Goal: Information Seeking & Learning: Learn about a topic

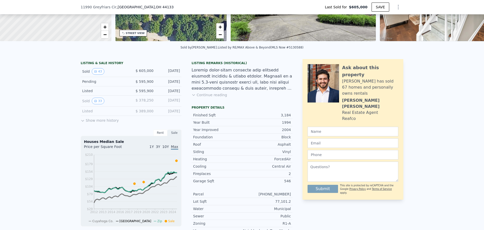
scroll to position [76, 0]
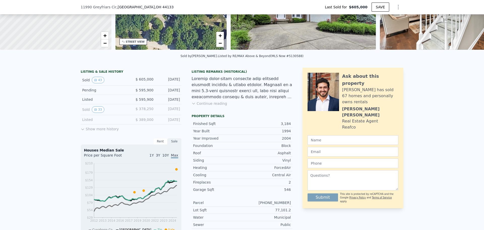
click at [86, 131] on button "Show more history" at bounding box center [100, 127] width 38 height 7
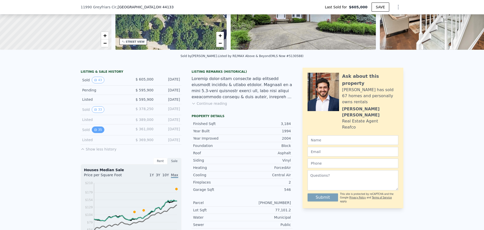
click at [96, 133] on button "35" at bounding box center [98, 129] width 12 height 7
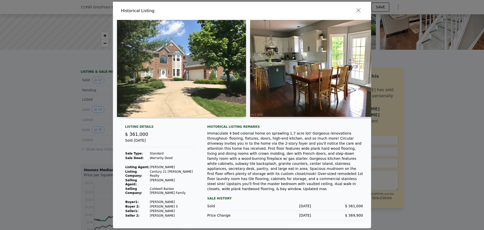
click at [163, 99] on img at bounding box center [181, 68] width 129 height 97
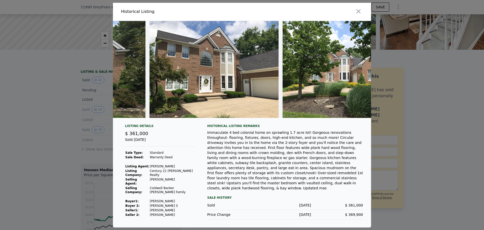
scroll to position [0, 3831]
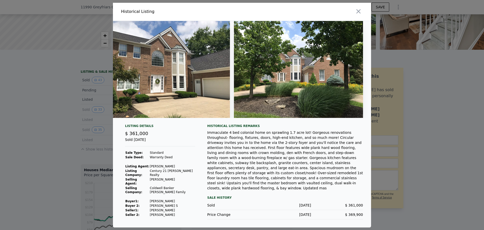
click at [473, 90] on div at bounding box center [242, 115] width 484 height 230
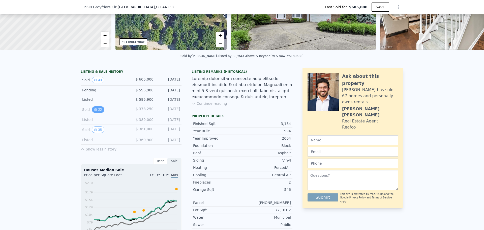
click at [98, 112] on button "33" at bounding box center [98, 109] width 12 height 7
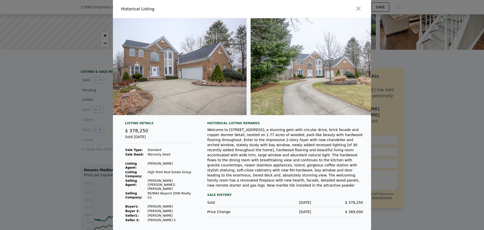
scroll to position [0, 161]
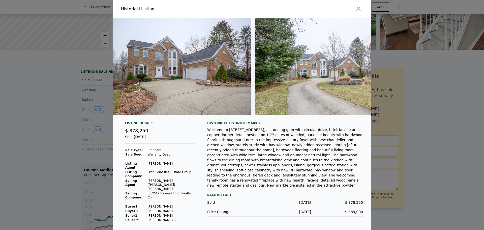
click at [164, 66] on img at bounding box center [178, 66] width 145 height 97
type input "$ 608,000"
type input "-$ 65,366"
click at [294, 84] on img at bounding box center [328, 66] width 146 height 97
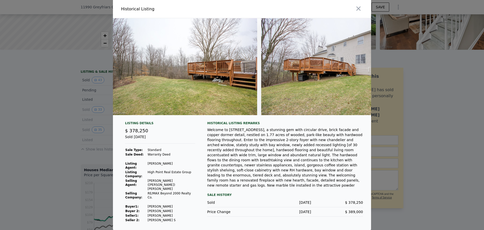
scroll to position [0, 4163]
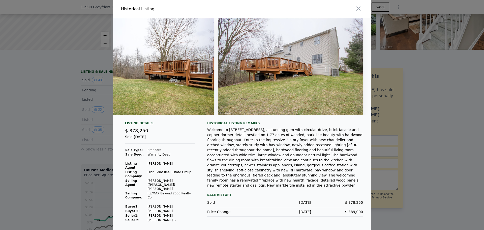
click at [404, 121] on div at bounding box center [242, 115] width 484 height 230
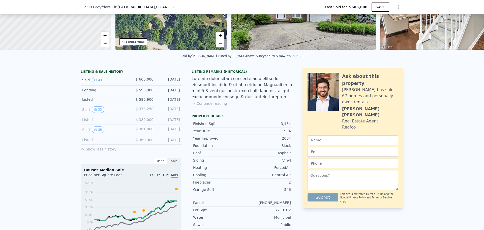
click at [98, 130] on div "Sold 35 $ 361,000 [DATE]" at bounding box center [131, 129] width 101 height 11
click at [94, 131] on button "35" at bounding box center [98, 129] width 12 height 7
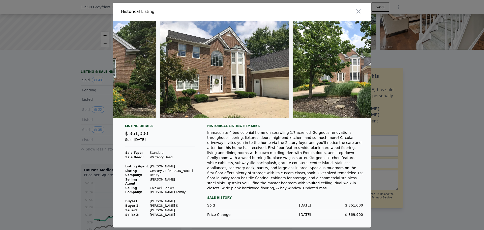
scroll to position [0, 3831]
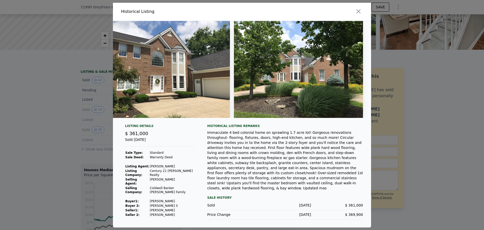
click at [446, 151] on div at bounding box center [242, 115] width 484 height 230
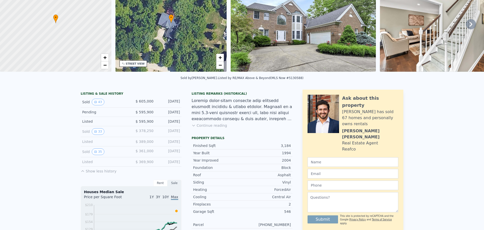
scroll to position [0, 0]
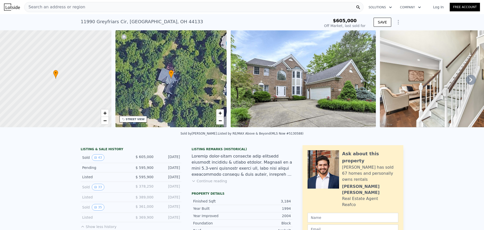
click at [470, 81] on icon at bounding box center [471, 79] width 3 height 5
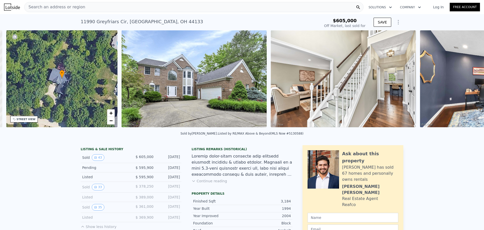
scroll to position [0, 118]
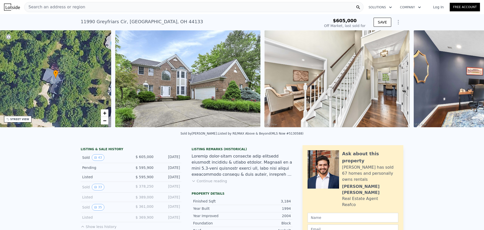
click at [469, 81] on img at bounding box center [486, 78] width 145 height 97
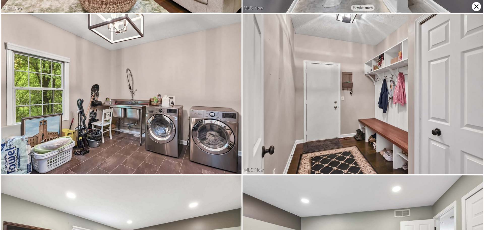
scroll to position [1282, 0]
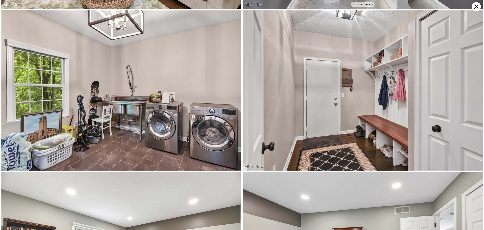
click at [476, 6] on icon at bounding box center [476, 6] width 9 height 9
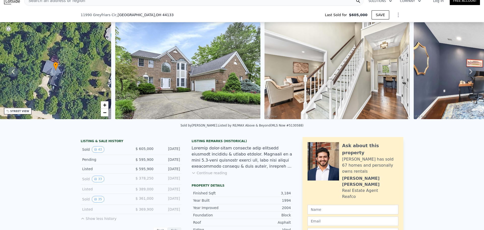
scroll to position [2, 0]
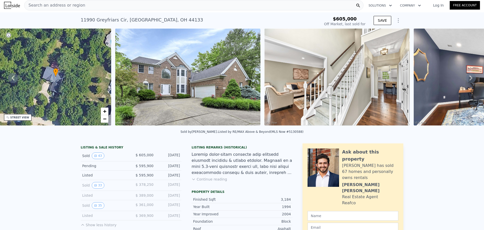
drag, startPoint x: 210, startPoint y: 13, endPoint x: 212, endPoint y: 10, distance: 3.5
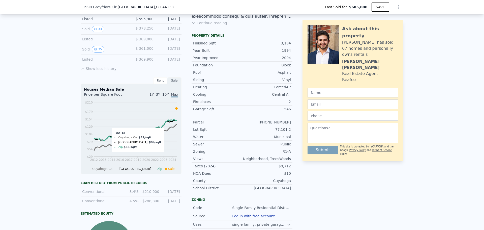
scroll to position [101, 0]
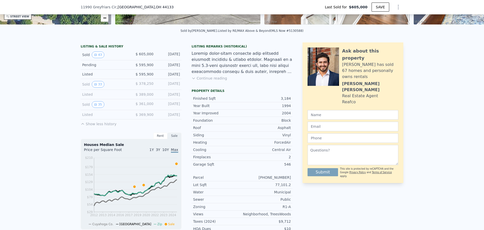
click at [93, 103] on div "Sold 35 $ 361,000 [DATE]" at bounding box center [131, 104] width 101 height 11
click at [95, 106] on icon "View historical data" at bounding box center [95, 104] width 3 height 3
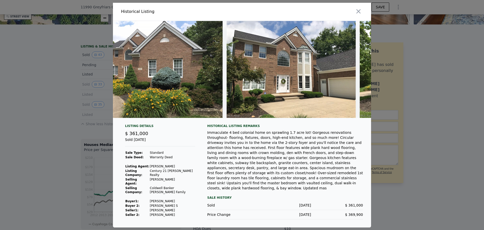
scroll to position [0, 3817]
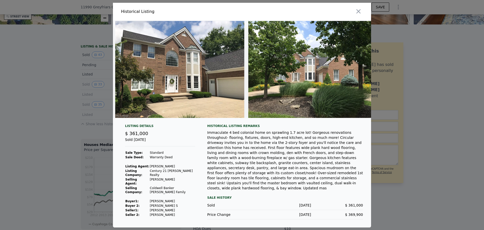
click at [438, 121] on div at bounding box center [242, 115] width 484 height 230
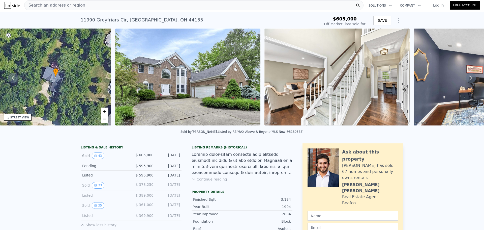
scroll to position [0, 0]
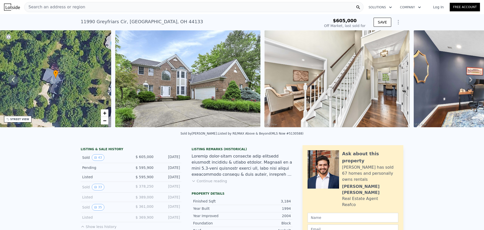
click at [470, 80] on icon at bounding box center [471, 80] width 10 height 10
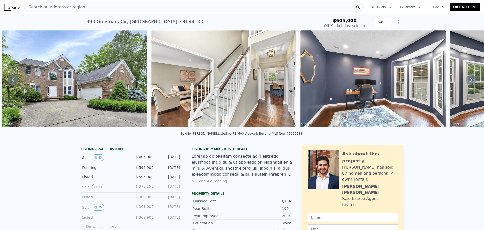
click at [470, 80] on icon at bounding box center [471, 80] width 10 height 10
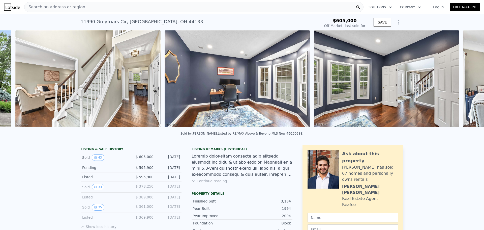
scroll to position [0, 380]
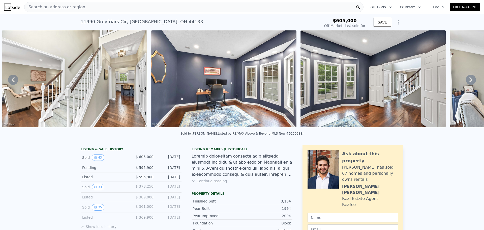
click at [470, 80] on icon at bounding box center [471, 80] width 10 height 10
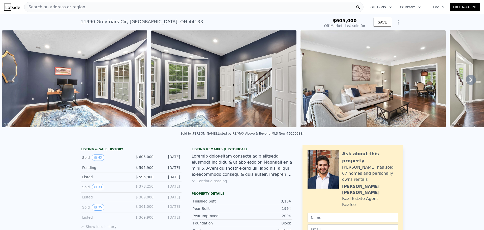
click at [470, 80] on icon at bounding box center [471, 80] width 10 height 10
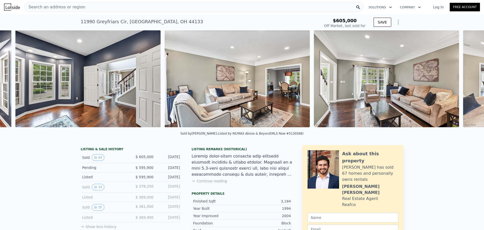
scroll to position [0, 679]
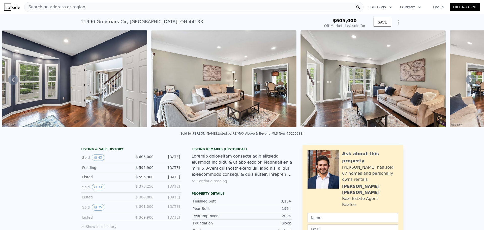
click at [470, 80] on icon at bounding box center [471, 80] width 10 height 10
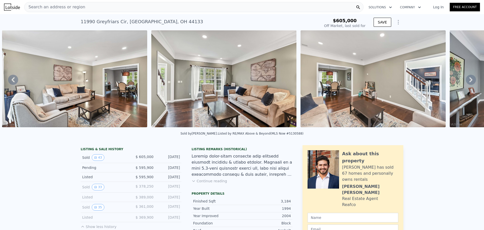
click at [470, 80] on icon at bounding box center [471, 80] width 10 height 10
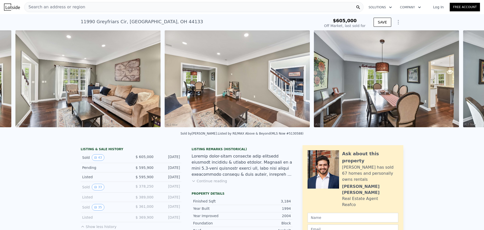
scroll to position [0, 978]
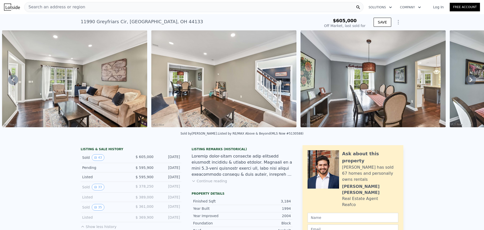
click at [470, 81] on icon at bounding box center [471, 80] width 10 height 10
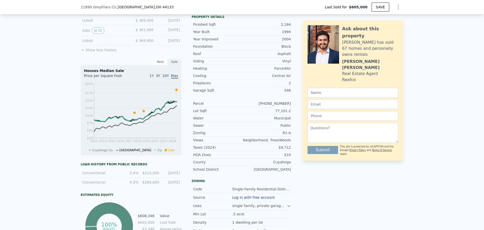
scroll to position [99, 0]
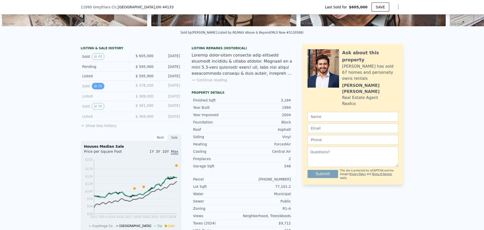
click at [96, 88] on button "33" at bounding box center [98, 86] width 12 height 7
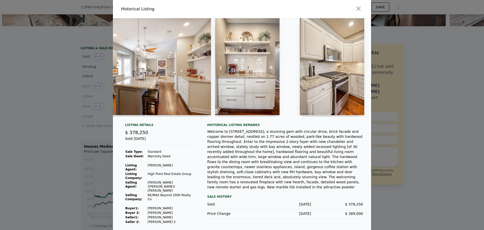
scroll to position [0, 2139]
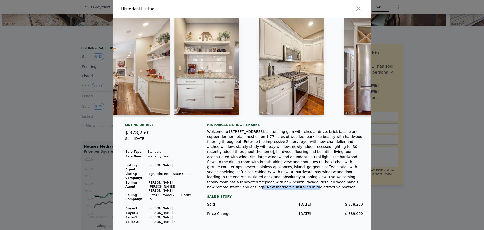
drag, startPoint x: 241, startPoint y: 182, endPoint x: 287, endPoint y: 185, distance: 46.0
click at [287, 185] on div "Welcome to [STREET_ADDRESS], a stunning gem with circular drive, brick facade a…" at bounding box center [285, 159] width 156 height 61
click at [288, 185] on div "Welcome to [STREET_ADDRESS], a stunning gem with circular drive, brick facade a…" at bounding box center [285, 159] width 156 height 61
click at [281, 172] on div "Welcome to [STREET_ADDRESS], a stunning gem with circular drive, brick facade a…" at bounding box center [285, 159] width 156 height 61
drag, startPoint x: 224, startPoint y: 139, endPoint x: 293, endPoint y: 139, distance: 69.1
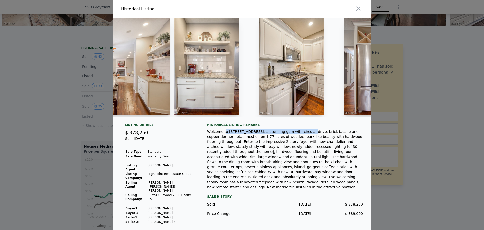
click at [293, 139] on div "Welcome to [STREET_ADDRESS], a stunning gem with circular drive, brick facade a…" at bounding box center [285, 159] width 156 height 61
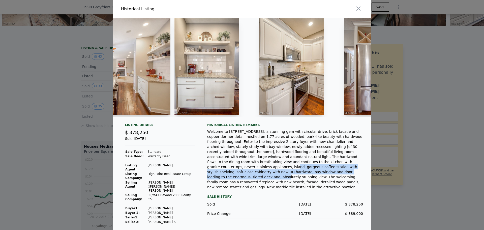
drag, startPoint x: 238, startPoint y: 169, endPoint x: 319, endPoint y: 172, distance: 81.0
click at [319, 172] on div "Welcome to [STREET_ADDRESS], a stunning gem with circular drive, brick facade a…" at bounding box center [285, 159] width 156 height 61
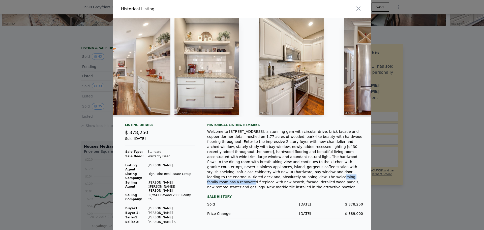
drag, startPoint x: 209, startPoint y: 178, endPoint x: 258, endPoint y: 177, distance: 49.0
click at [258, 177] on div "Welcome to [STREET_ADDRESS], a stunning gem with circular drive, brick facade a…" at bounding box center [285, 159] width 156 height 61
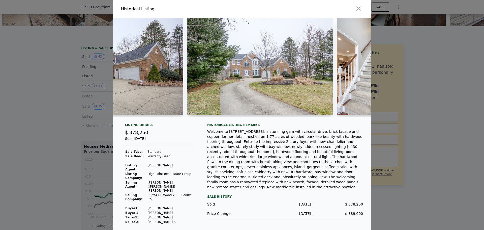
scroll to position [0, 111]
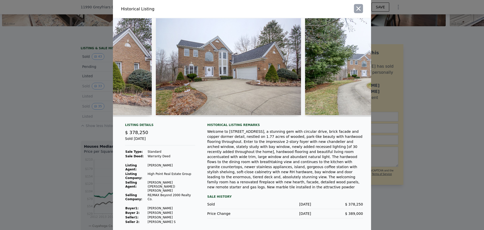
click at [355, 12] on button "button" at bounding box center [358, 8] width 9 height 9
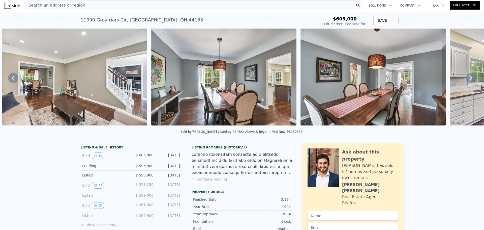
scroll to position [0, 0]
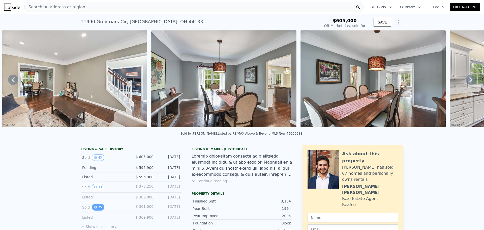
click at [98, 207] on div "Sold 35 $ 361,000 [DATE]" at bounding box center [131, 207] width 101 height 11
click at [98, 209] on button "35" at bounding box center [98, 207] width 12 height 7
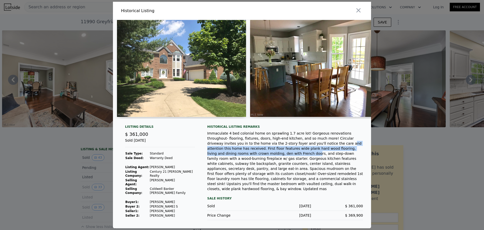
drag, startPoint x: 267, startPoint y: 151, endPoint x: 343, endPoint y: 156, distance: 75.9
click at [343, 156] on div "Immaculate 4 bed colonial home on sprawling 1.7 acre lot! Gorgeous renovations …" at bounding box center [285, 161] width 156 height 61
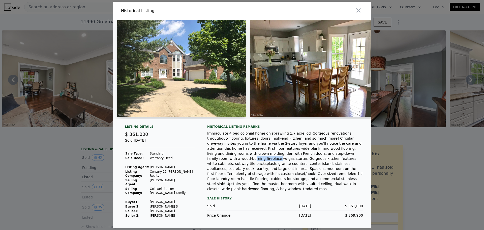
drag, startPoint x: 259, startPoint y: 162, endPoint x: 284, endPoint y: 158, distance: 25.8
click at [284, 158] on div "Immaculate 4 bed colonial home on sprawling 1.7 acre lot! Gorgeous renovations …" at bounding box center [285, 161] width 156 height 61
drag, startPoint x: 276, startPoint y: 161, endPoint x: 291, endPoint y: 161, distance: 14.6
click at [291, 161] on div "Immaculate 4 bed colonial home on sprawling 1.7 acre lot! Gorgeous renovations …" at bounding box center [285, 161] width 156 height 61
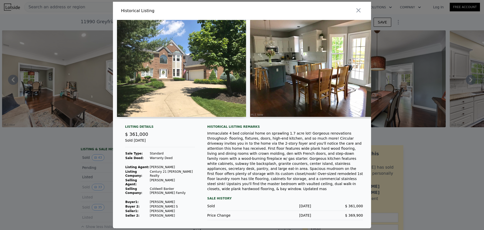
click at [297, 160] on div "Immaculate 4 bed colonial home on sprawling 1.7 acre lot! Gorgeous renovations …" at bounding box center [285, 161] width 156 height 61
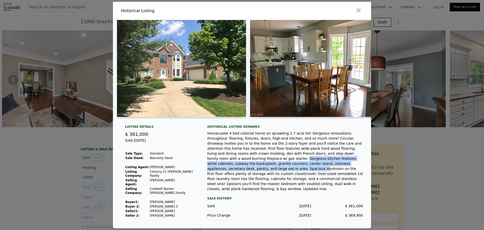
drag, startPoint x: 302, startPoint y: 160, endPoint x: 251, endPoint y: 173, distance: 52.4
click at [251, 173] on div "Immaculate 4 bed colonial home on sprawling 1.7 acre lot! Gorgeous renovations …" at bounding box center [285, 161] width 156 height 61
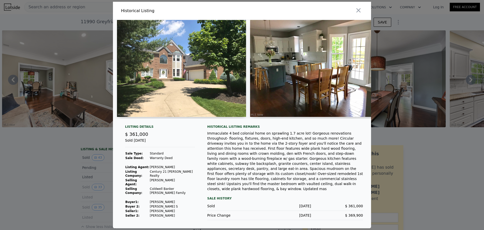
click at [283, 170] on div "Immaculate 4 bed colonial home on sprawling 1.7 acre lot! Gorgeous renovations …" at bounding box center [285, 161] width 156 height 61
click at [220, 195] on div "Sale History" at bounding box center [285, 198] width 156 height 6
click at [300, 184] on div "Immaculate 4 bed colonial home on sprawling 1.7 acre lot! Gorgeous renovations …" at bounding box center [285, 161] width 156 height 61
click at [254, 175] on div "Immaculate 4 bed colonial home on sprawling 1.7 acre lot! Gorgeous renovations …" at bounding box center [285, 161] width 156 height 61
drag, startPoint x: 172, startPoint y: 204, endPoint x: 170, endPoint y: 191, distance: 13.3
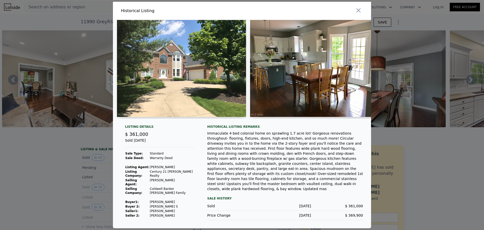
click at [171, 200] on tbody "Sale Type: Standard Sale Deed: Warranty Deed Listing Agent: [PERSON_NAME] Listi…" at bounding box center [160, 184] width 70 height 67
click at [164, 182] on td "[PERSON_NAME]" at bounding box center [173, 182] width 46 height 9
click at [163, 182] on td "[PERSON_NAME]" at bounding box center [173, 182] width 46 height 9
click at [162, 182] on td "[PERSON_NAME]" at bounding box center [173, 182] width 46 height 9
click at [133, 137] on span "$ 361,000" at bounding box center [136, 133] width 23 height 5
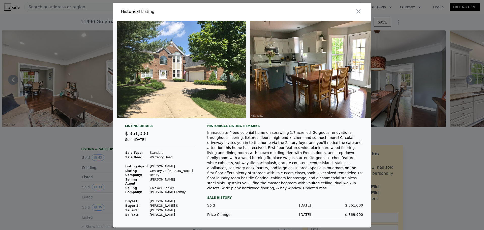
drag, startPoint x: 131, startPoint y: 125, endPoint x: 216, endPoint y: 139, distance: 86.2
click at [194, 129] on div "Listing Details $ 361,000 Sold [DATE] Sale Type: Standard Sale Deed: Warranty D…" at bounding box center [242, 124] width 258 height 206
click at [335, 174] on div "Immaculate 4 bed colonial home on sprawling 1.7 acre lot! Gorgeous renovations …" at bounding box center [285, 160] width 156 height 61
click at [452, 177] on div at bounding box center [242, 115] width 484 height 230
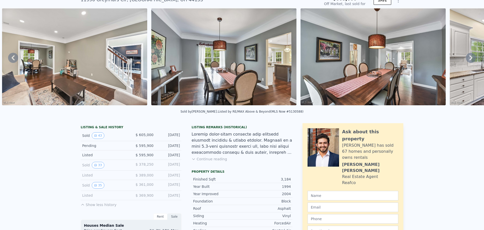
scroll to position [150, 0]
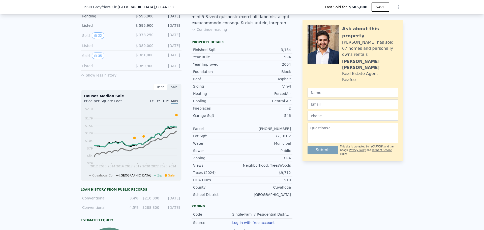
click at [88, 68] on div "Listed" at bounding box center [104, 65] width 45 height 5
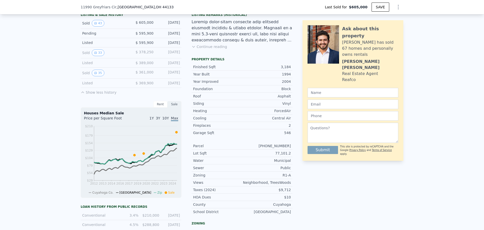
scroll to position [124, 0]
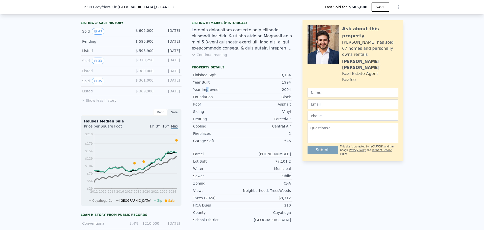
click at [204, 92] on div "Year Improved" at bounding box center [217, 89] width 49 height 5
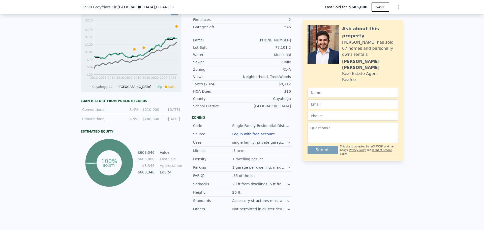
scroll to position [251, 0]
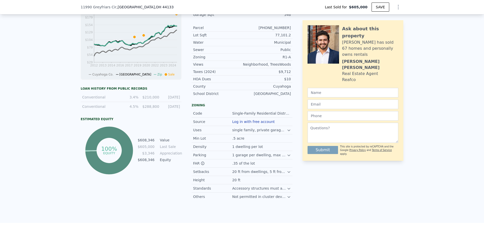
click at [288, 132] on icon at bounding box center [289, 130] width 4 height 4
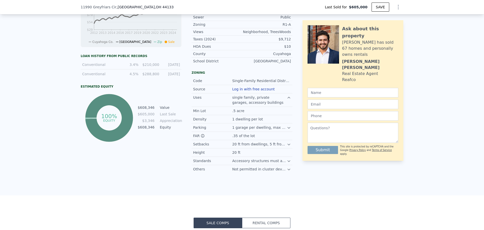
scroll to position [301, 0]
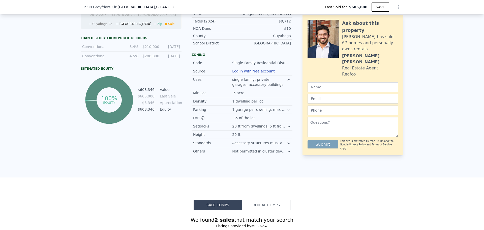
click at [289, 153] on icon at bounding box center [289, 151] width 4 height 4
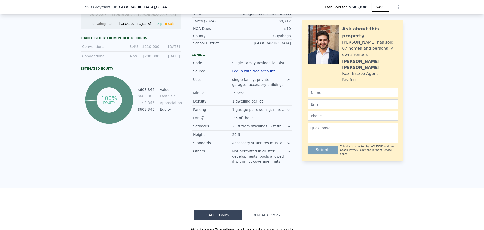
click at [287, 145] on icon at bounding box center [289, 143] width 4 height 4
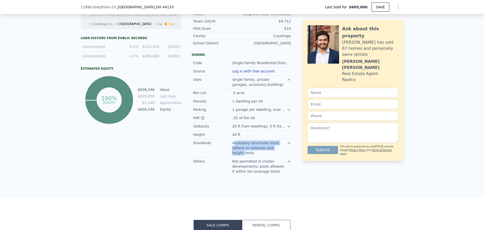
drag, startPoint x: 234, startPoint y: 150, endPoint x: 260, endPoint y: 156, distance: 27.5
click at [260, 155] on div "Accessory structures must adhere to setbacks and height limits" at bounding box center [259, 147] width 55 height 15
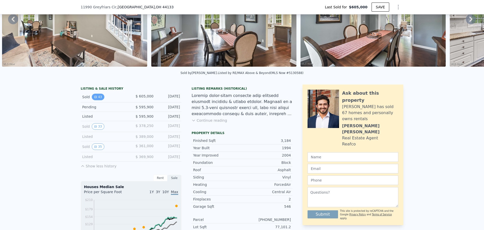
scroll to position [49, 0]
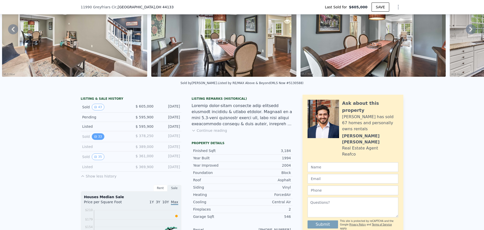
click at [95, 138] on icon "View historical data" at bounding box center [95, 136] width 3 height 3
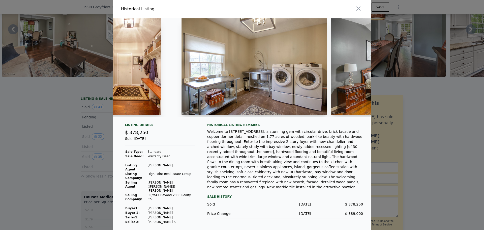
scroll to position [0, 3044]
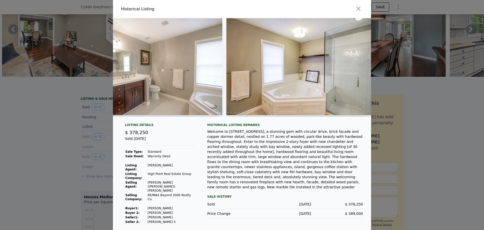
drag, startPoint x: 412, startPoint y: 104, endPoint x: 400, endPoint y: 117, distance: 17.4
click at [412, 104] on div at bounding box center [242, 115] width 484 height 230
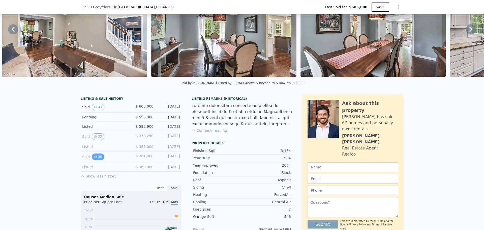
click at [96, 159] on button "35" at bounding box center [98, 156] width 12 height 7
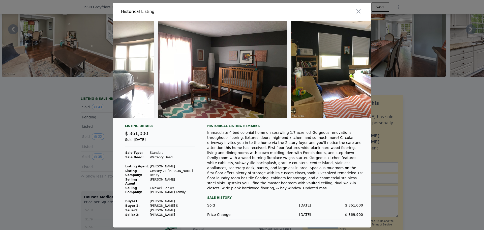
scroll to position [0, 1689]
